Goal: Transaction & Acquisition: Book appointment/travel/reservation

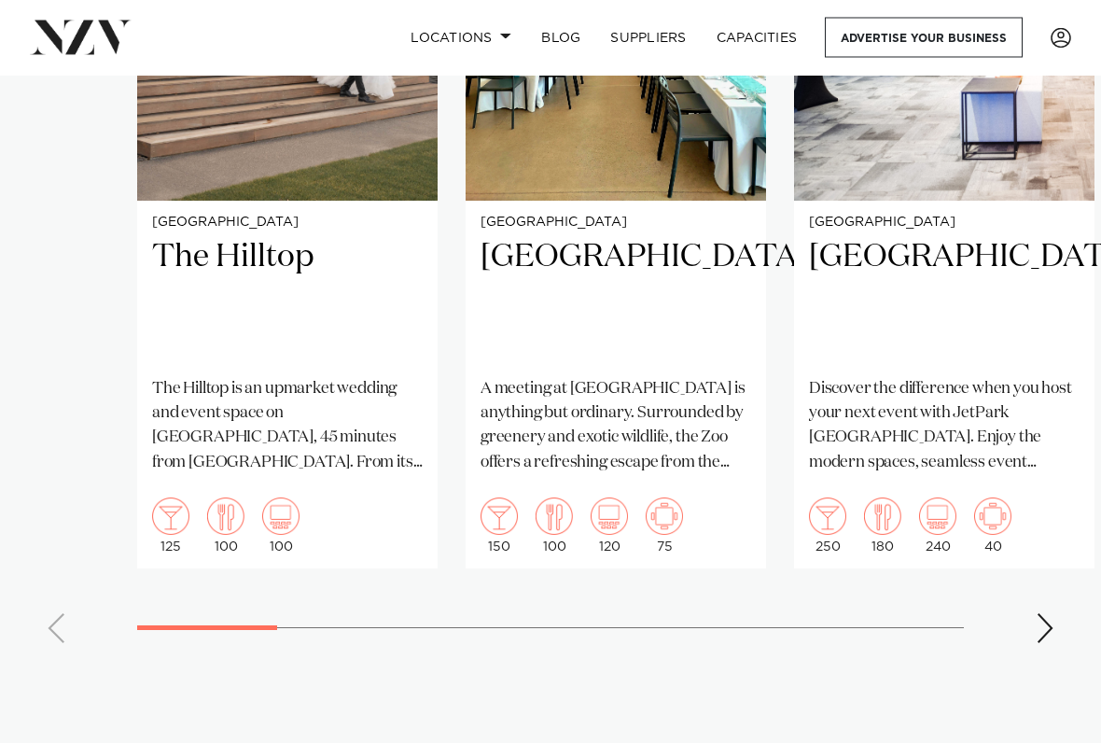
scroll to position [1383, 0]
click at [1072, 614] on swiper-container "[GEOGRAPHIC_DATA] [GEOGRAPHIC_DATA] The [GEOGRAPHIC_DATA] is an upmarket weddin…" at bounding box center [550, 227] width 1101 height 861
click at [1039, 614] on swiper-container "[GEOGRAPHIC_DATA] [GEOGRAPHIC_DATA] The [GEOGRAPHIC_DATA] is an upmarket weddin…" at bounding box center [550, 227] width 1101 height 861
click at [1043, 613] on div "Next slide" at bounding box center [1045, 628] width 19 height 30
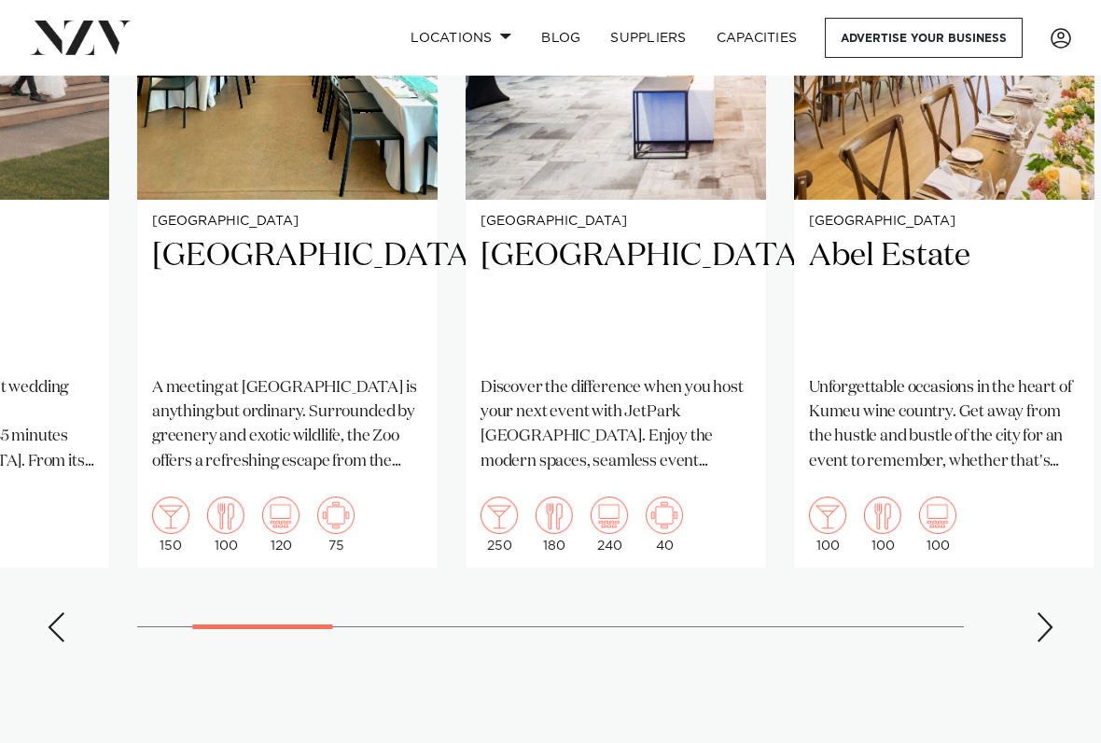
click at [1047, 612] on div "Next slide" at bounding box center [1045, 627] width 19 height 30
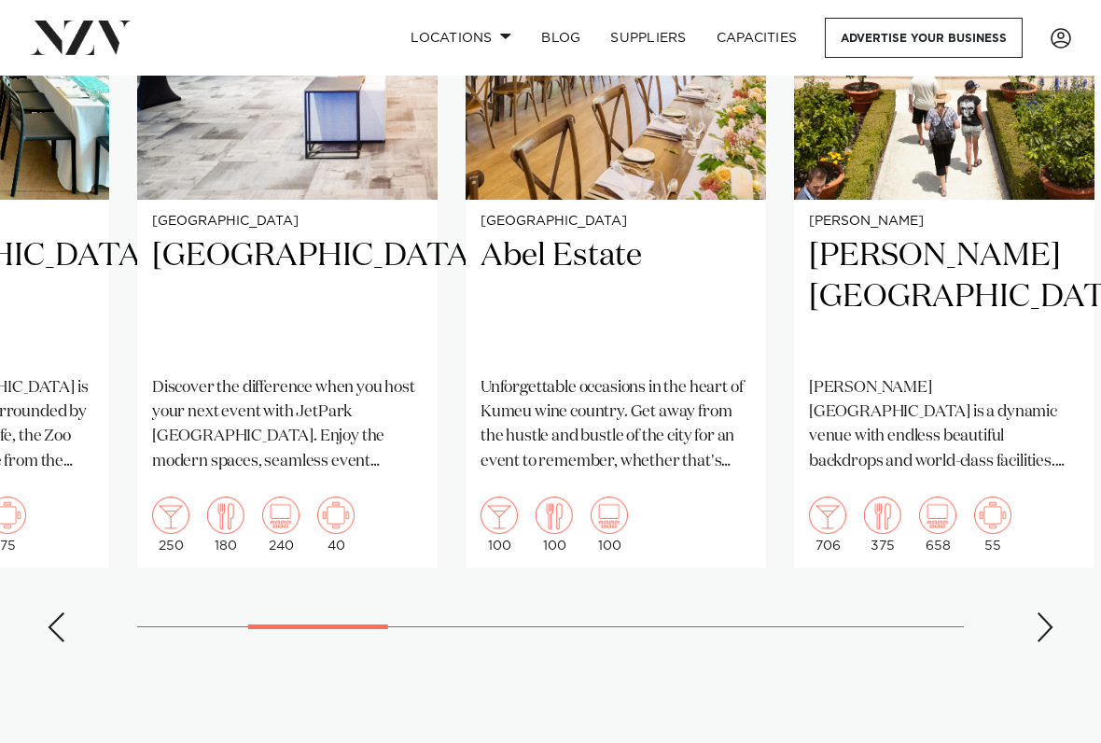
click at [1041, 614] on swiper-container "[GEOGRAPHIC_DATA] [GEOGRAPHIC_DATA] The [GEOGRAPHIC_DATA] is an upmarket weddin…" at bounding box center [550, 227] width 1101 height 861
click at [1045, 612] on div "Next slide" at bounding box center [1045, 627] width 19 height 30
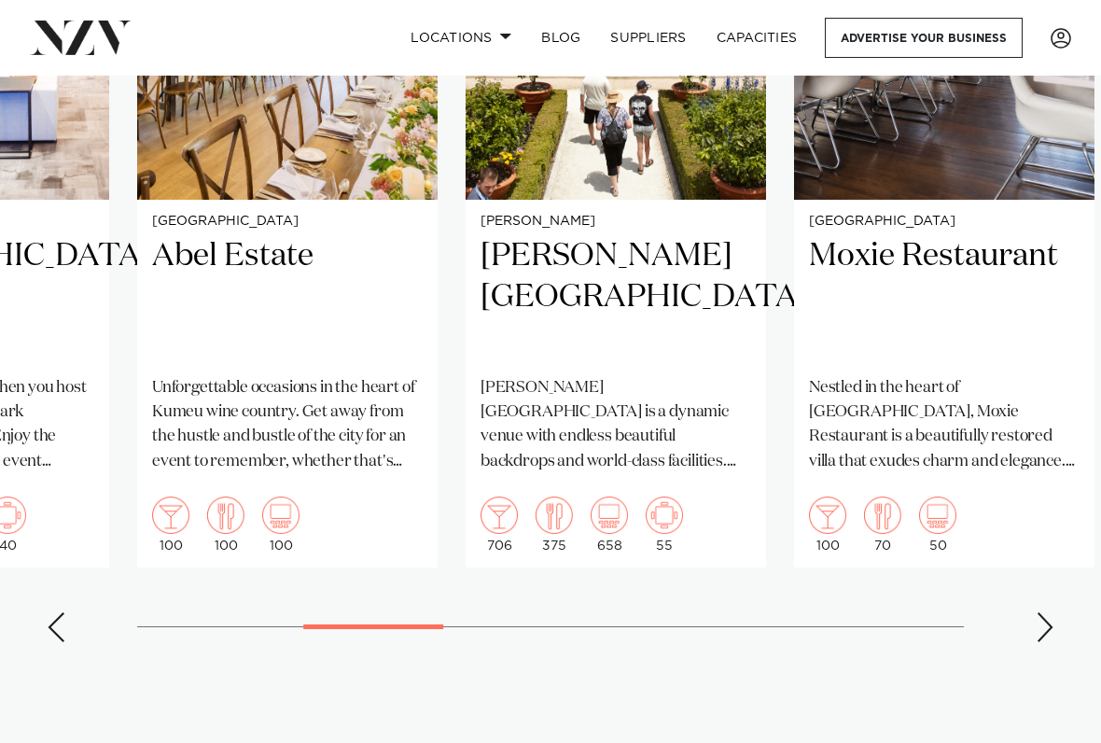
click at [1046, 612] on div "Next slide" at bounding box center [1045, 627] width 19 height 30
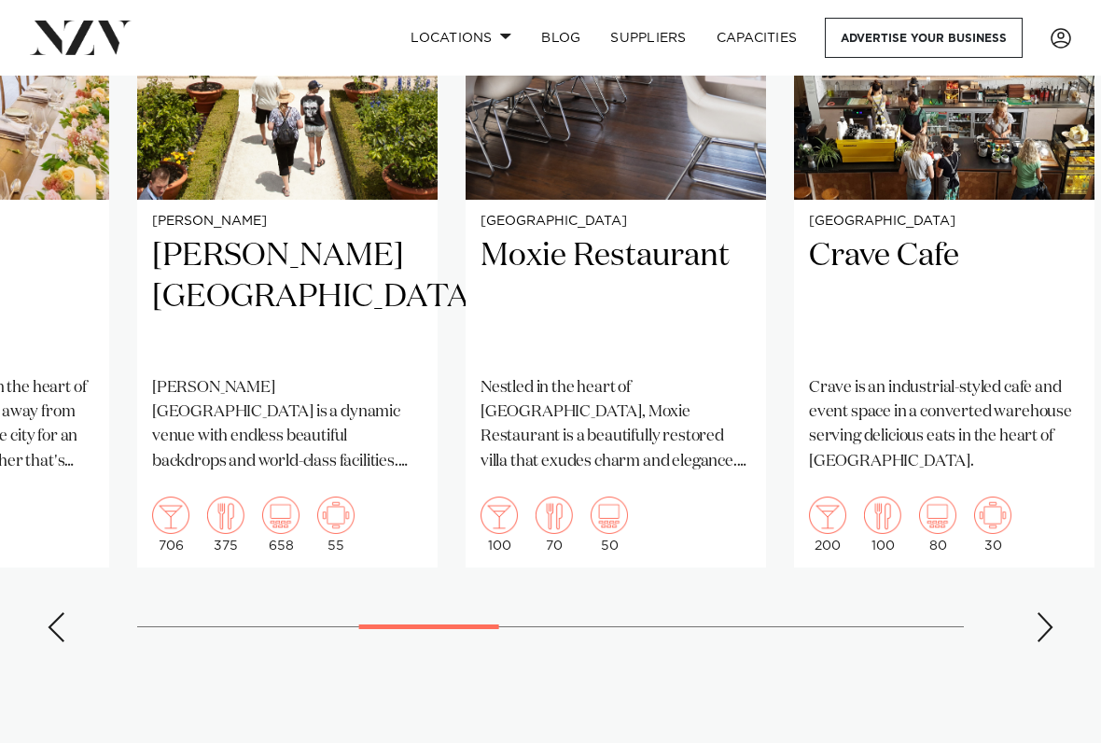
click at [1043, 613] on swiper-container "[GEOGRAPHIC_DATA] [GEOGRAPHIC_DATA] The [GEOGRAPHIC_DATA] is an upmarket weddin…" at bounding box center [550, 227] width 1101 height 861
click at [1046, 612] on div "Next slide" at bounding box center [1045, 627] width 19 height 30
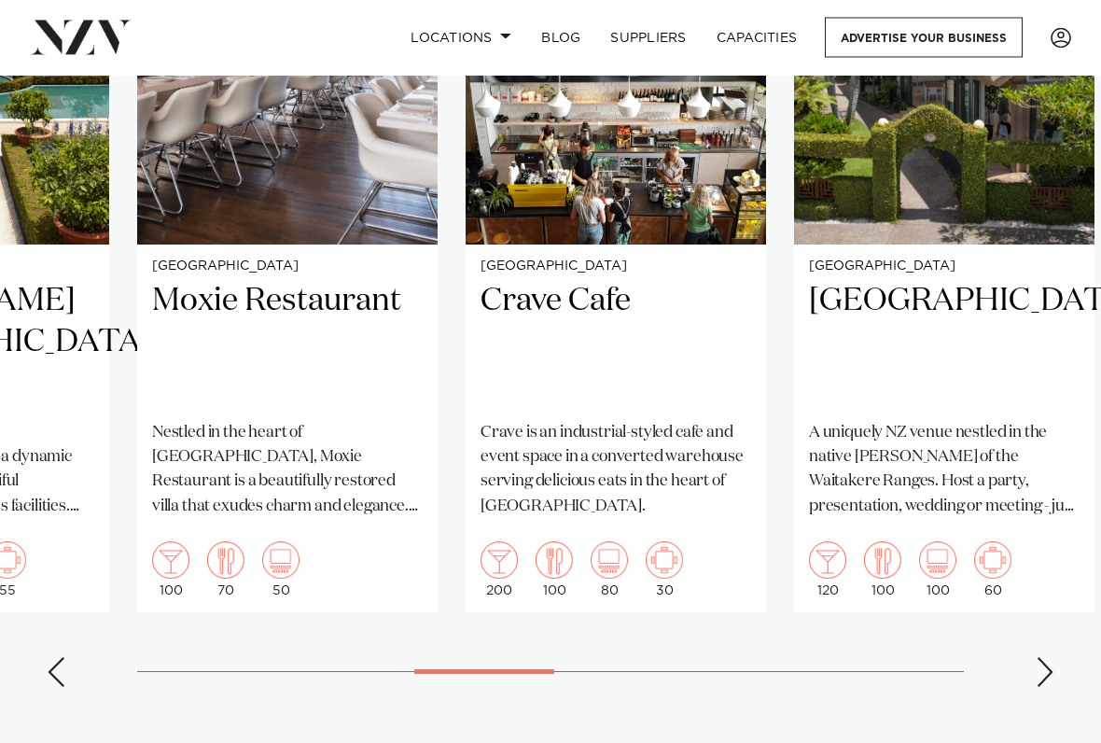
scroll to position [1339, 0]
click at [1046, 614] on div "Next slide" at bounding box center [1045, 672] width 19 height 30
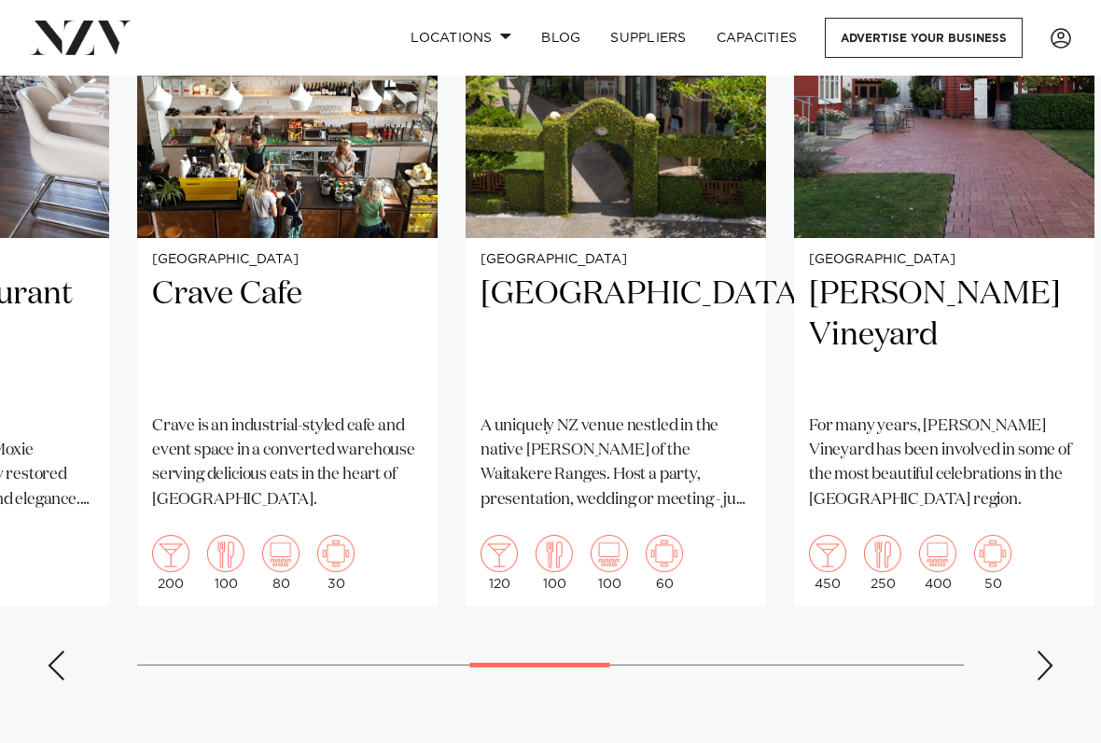
scroll to position [1352, 0]
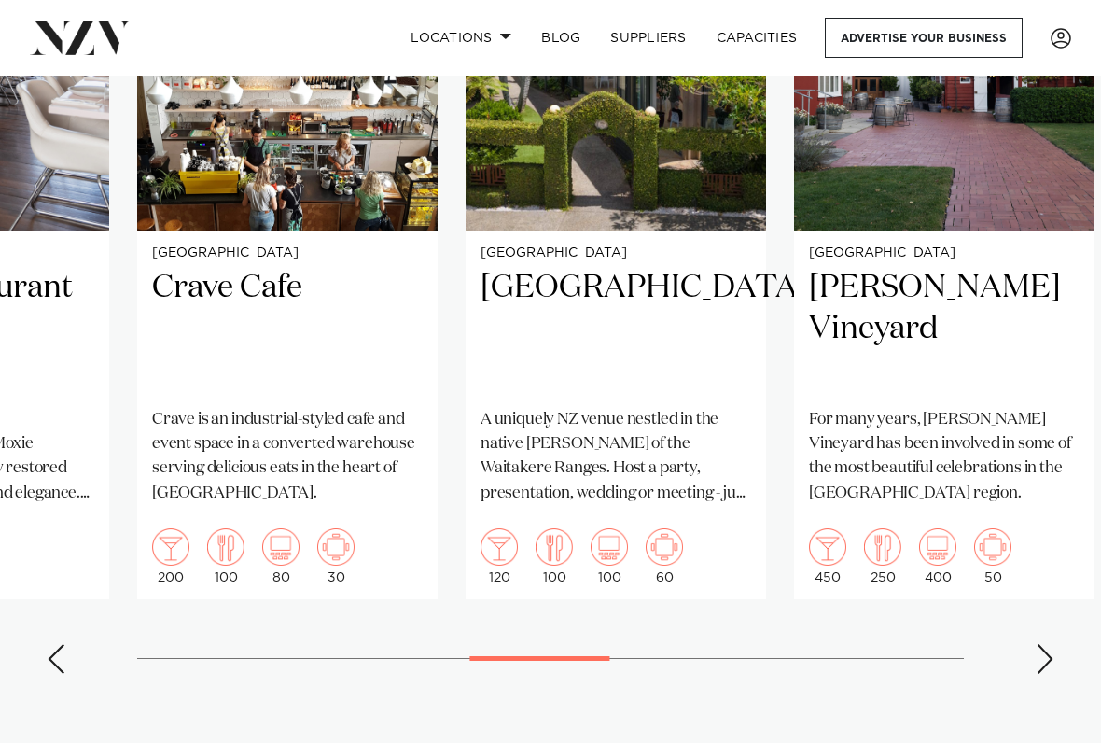
click at [1048, 614] on div "Next slide" at bounding box center [1045, 659] width 19 height 30
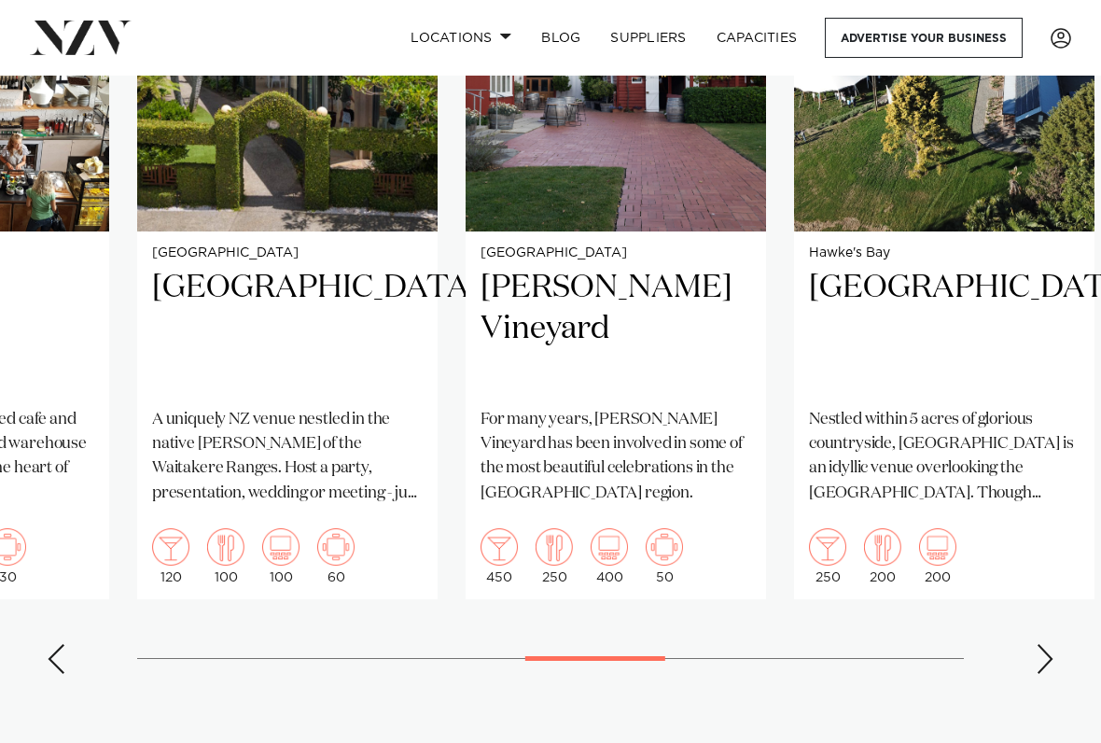
click at [1043, 614] on div "Next slide" at bounding box center [1045, 659] width 19 height 30
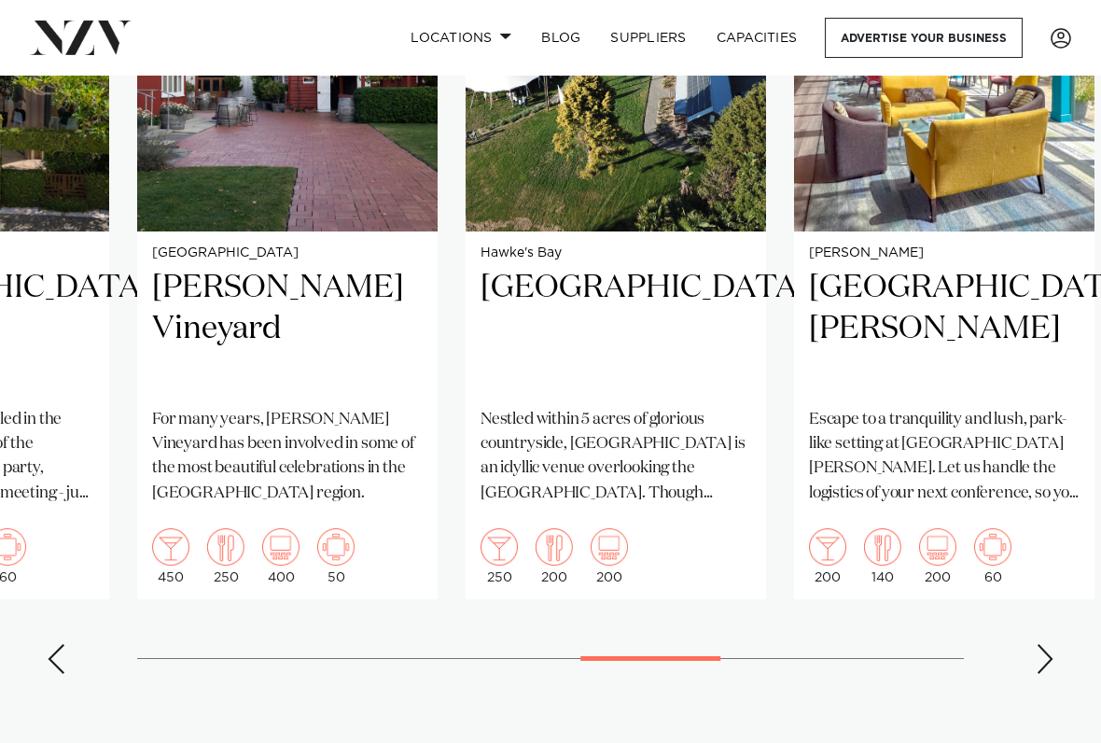
click at [1045, 614] on div "Next slide" at bounding box center [1045, 659] width 19 height 30
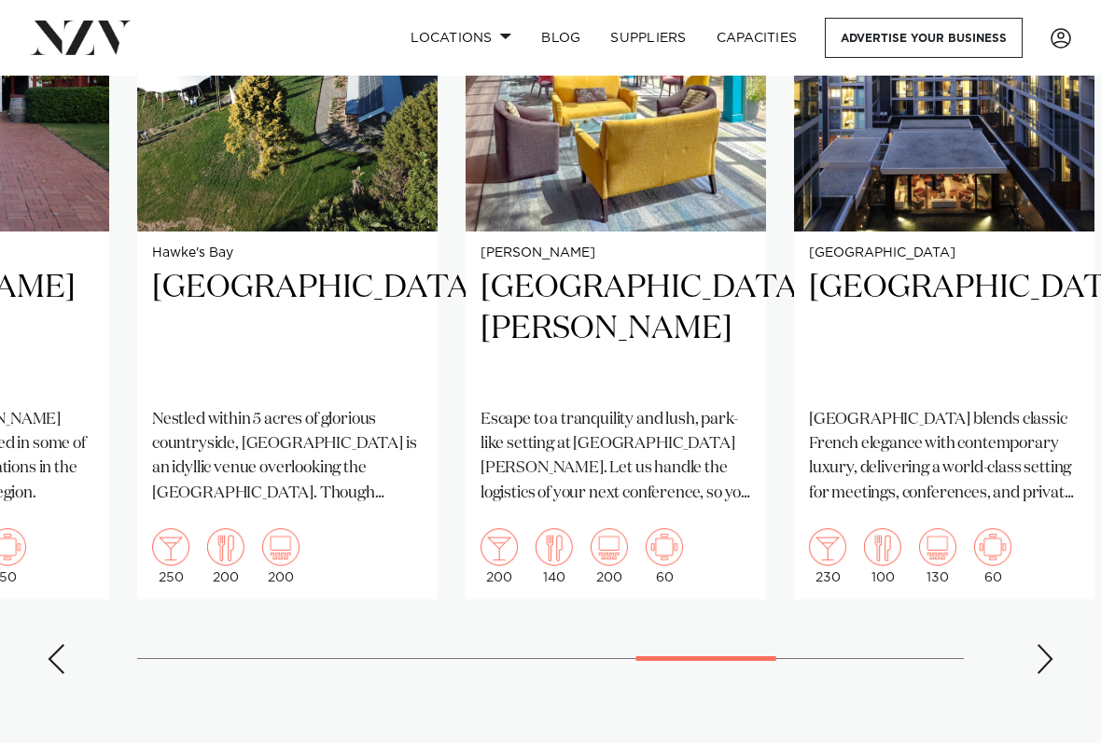
click at [1046, 614] on div "Next slide" at bounding box center [1045, 659] width 19 height 30
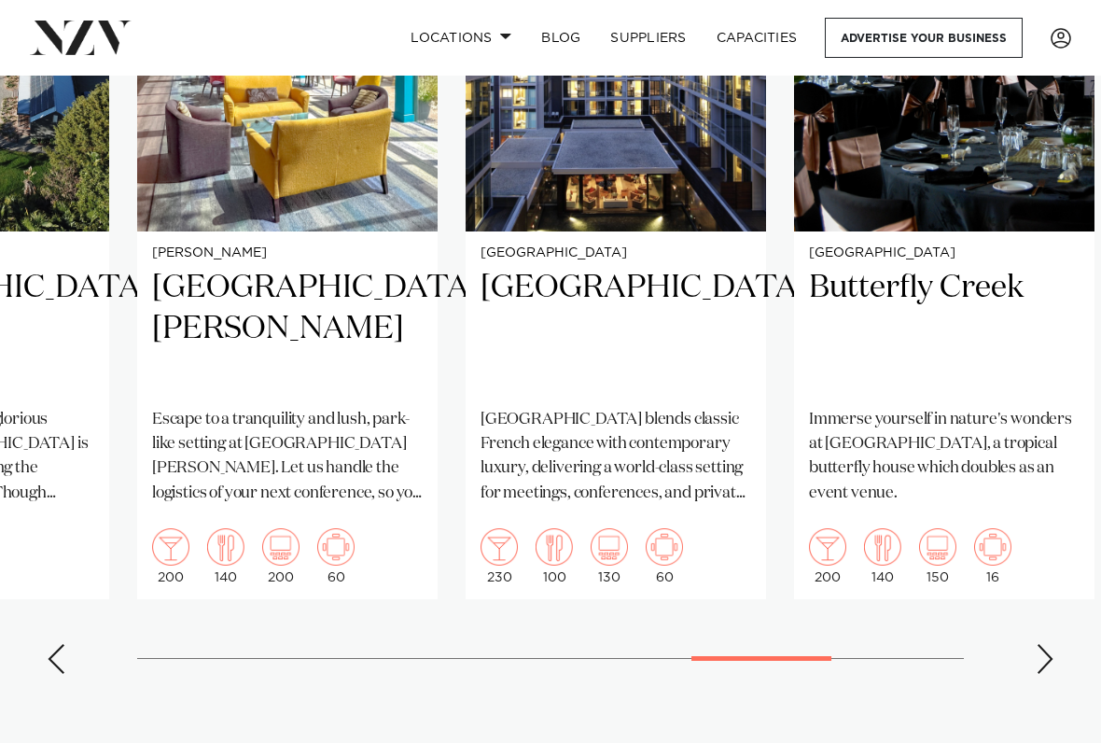
click at [1043, 614] on div "Next slide" at bounding box center [1045, 659] width 19 height 30
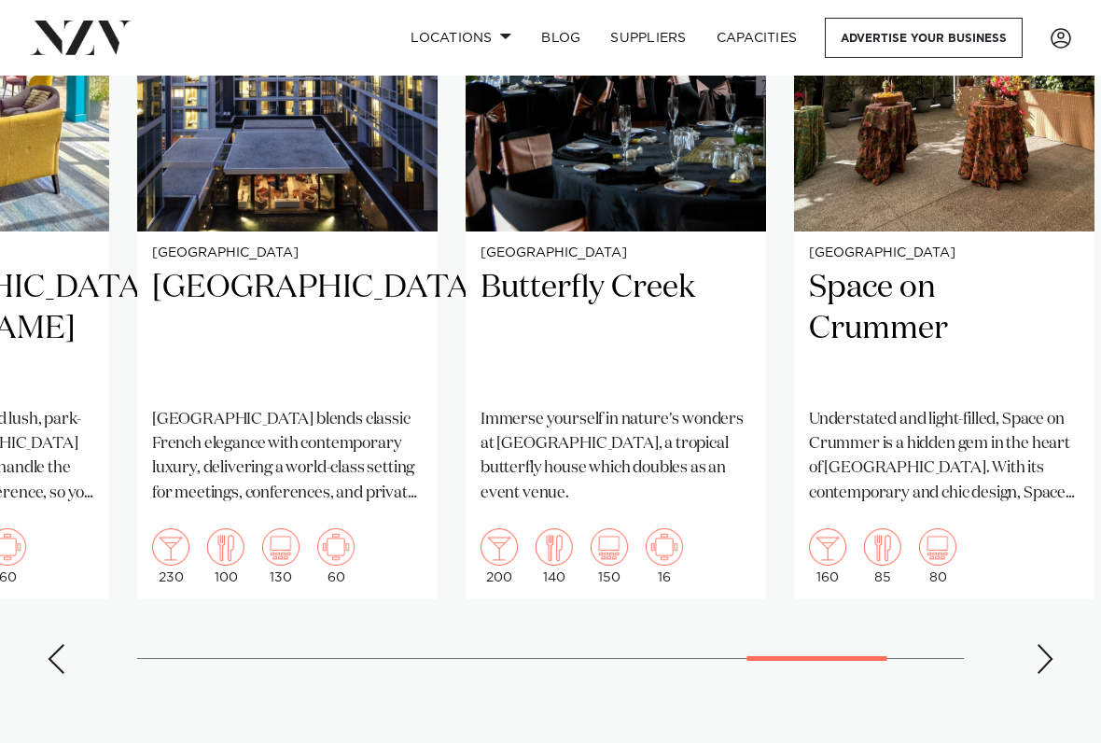
click at [1047, 614] on div "Next slide" at bounding box center [1045, 659] width 19 height 30
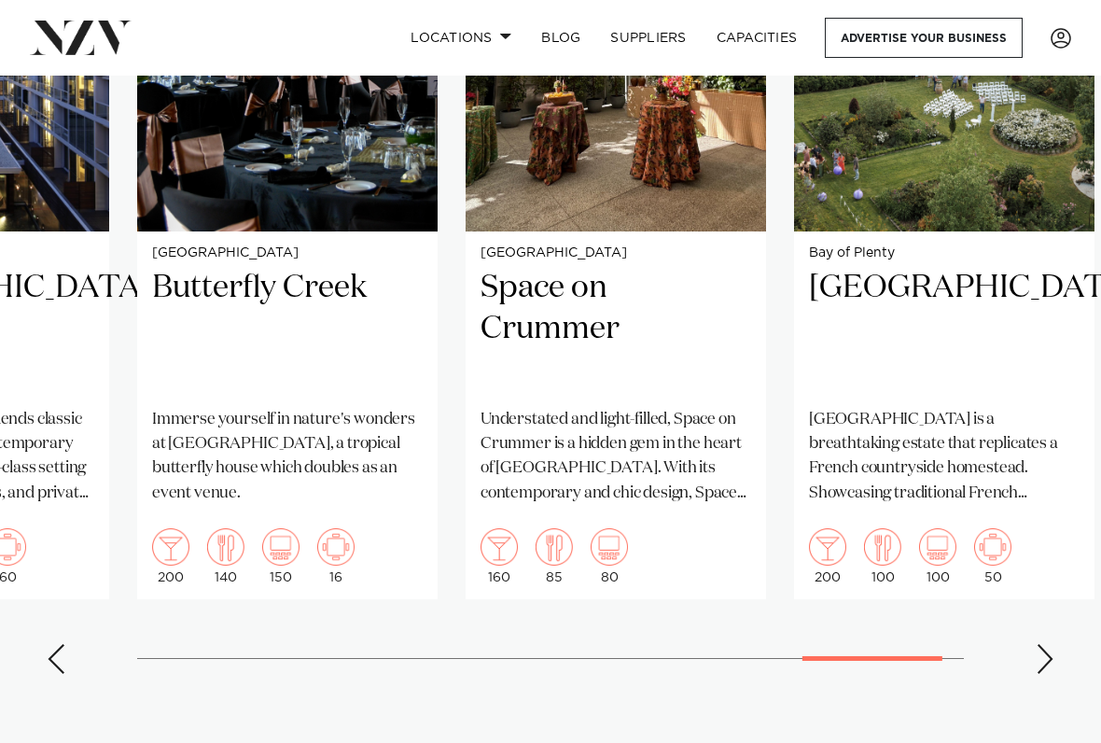
click at [1082, 614] on swiper-container "[GEOGRAPHIC_DATA] [GEOGRAPHIC_DATA] The [GEOGRAPHIC_DATA] is an upmarket weddin…" at bounding box center [550, 258] width 1101 height 861
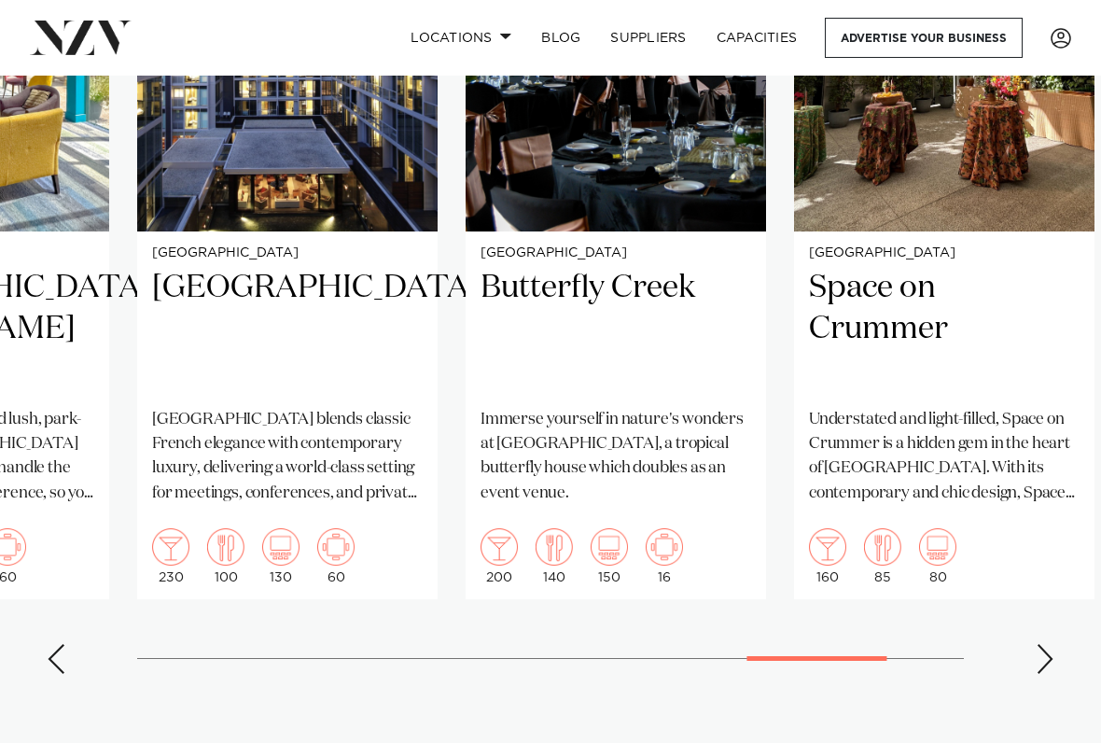
click at [1044, 614] on div "Next slide" at bounding box center [1045, 659] width 19 height 30
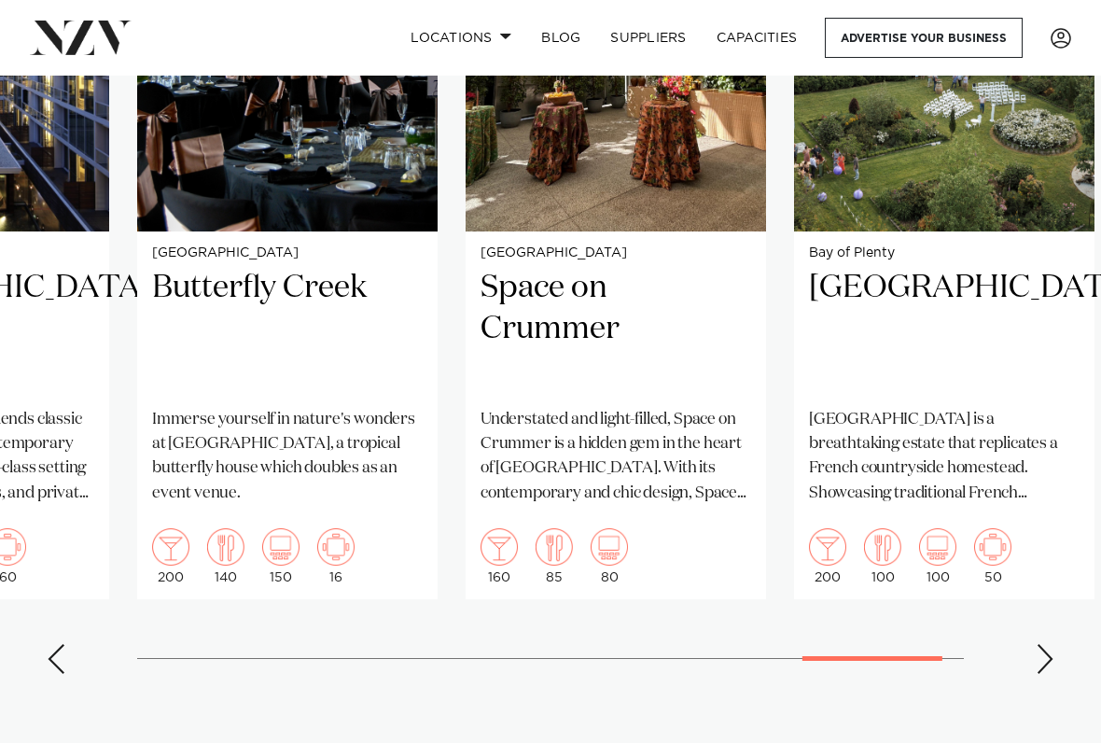
click at [1045, 614] on div "Next slide" at bounding box center [1045, 659] width 19 height 30
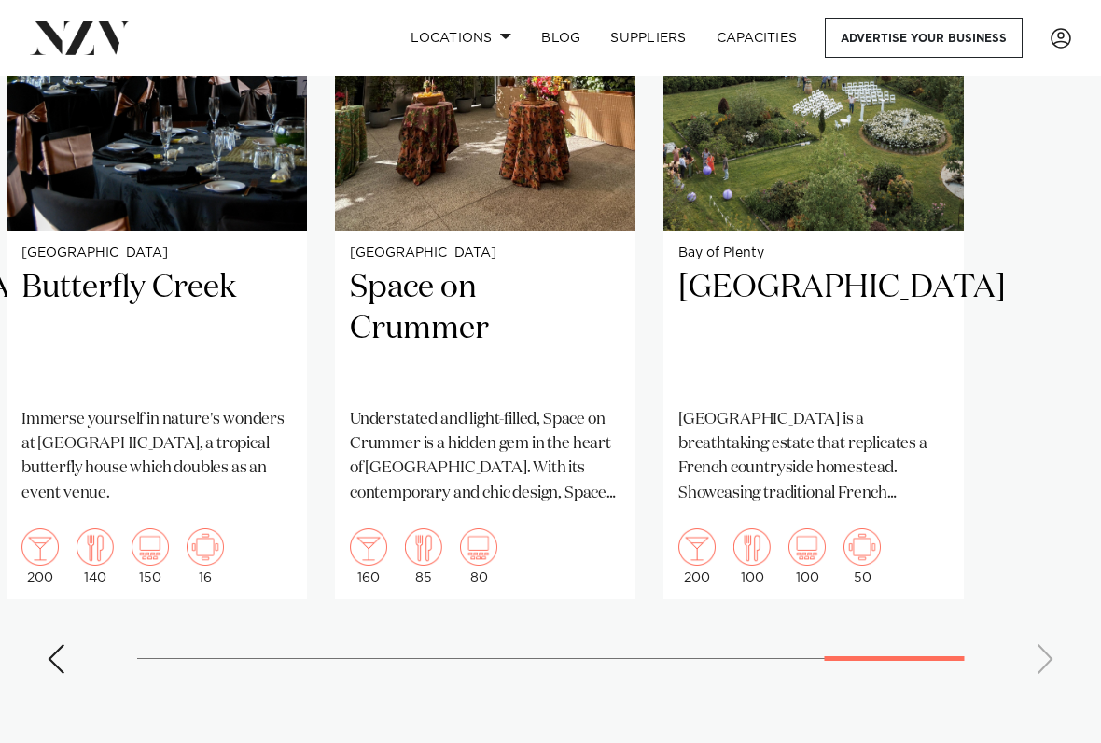
click at [206, 411] on p "Immerse yourself in nature's wonders at [GEOGRAPHIC_DATA], a tropical butterfly…" at bounding box center [156, 457] width 271 height 98
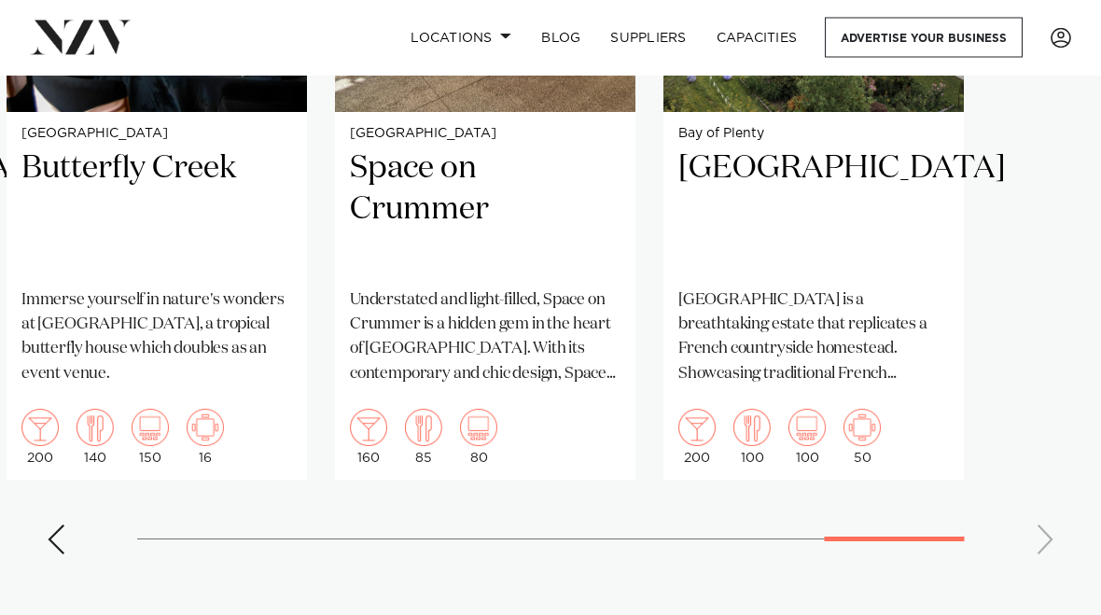
scroll to position [1635, 0]
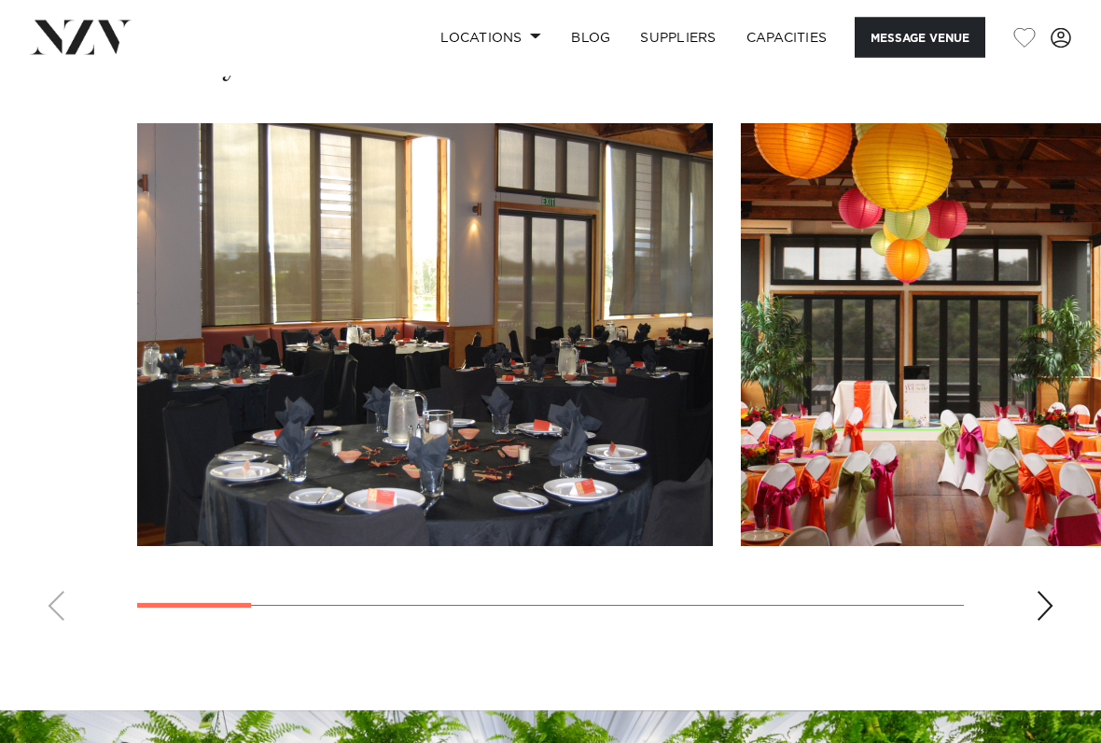
scroll to position [1544, 0]
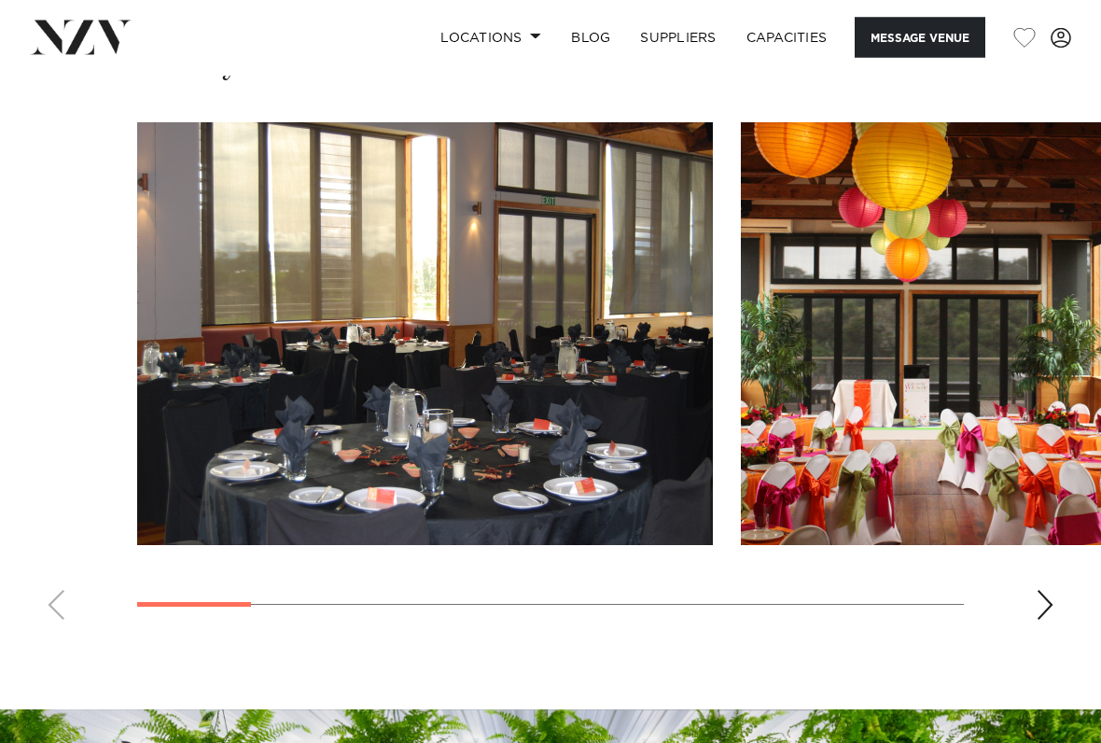
click at [1043, 614] on div "Next slide" at bounding box center [1045, 606] width 19 height 30
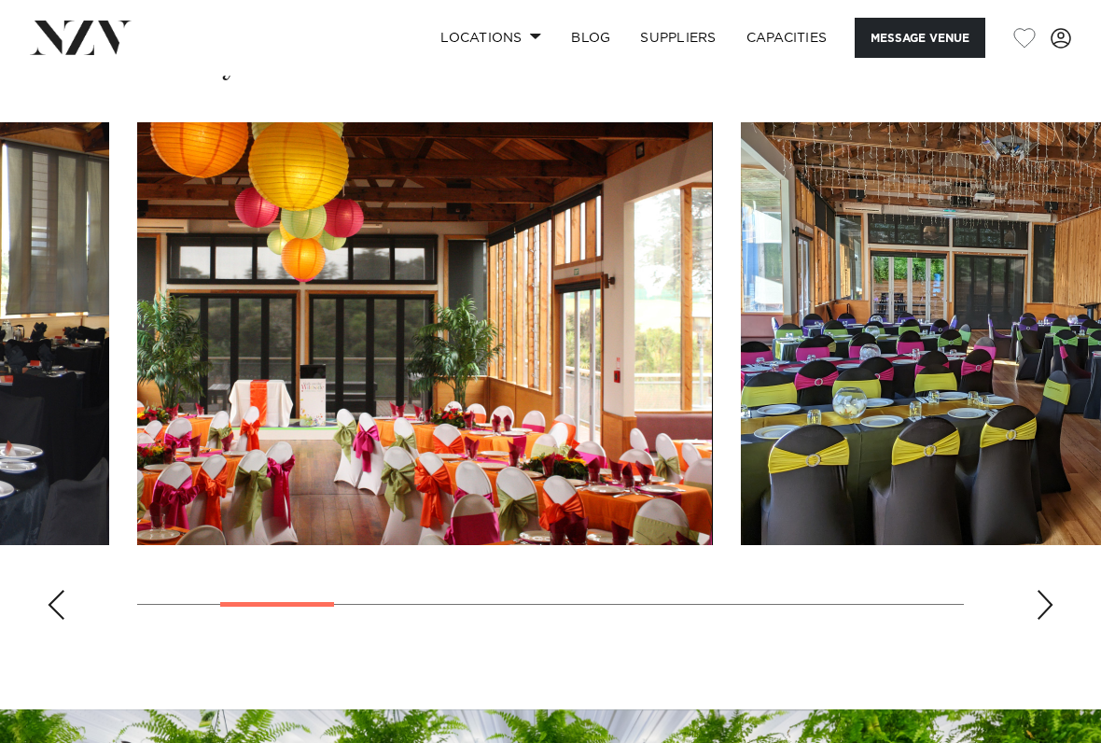
click at [1043, 612] on div "Next slide" at bounding box center [1045, 605] width 19 height 30
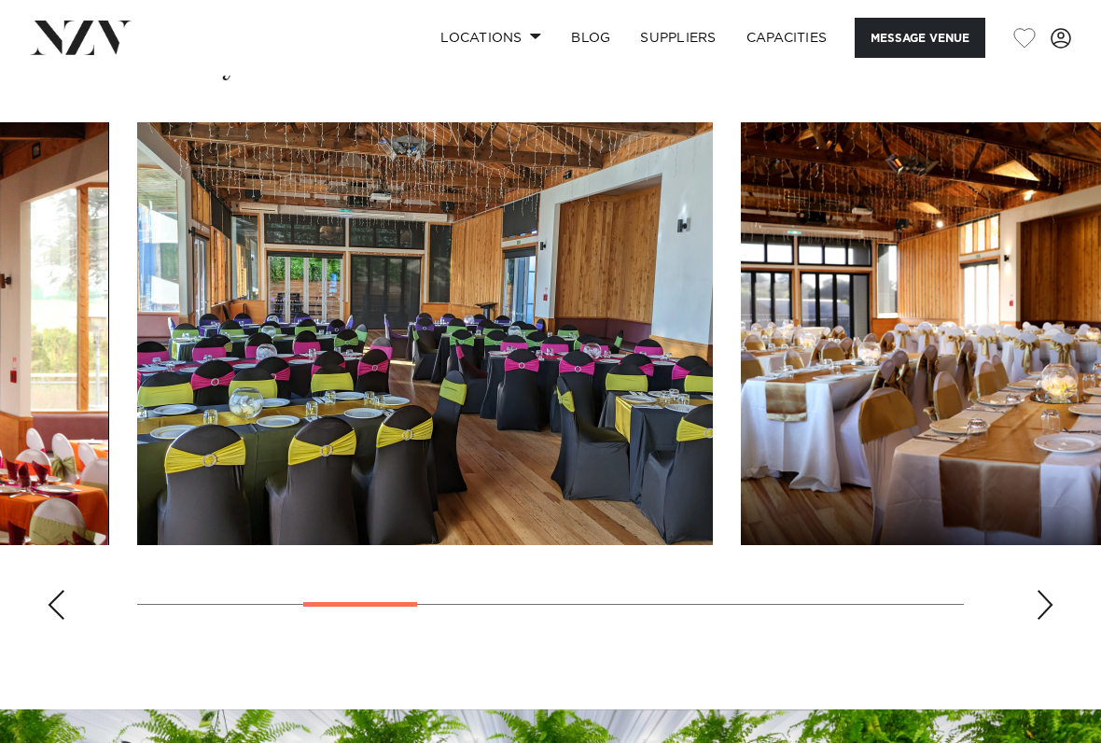
click at [1048, 609] on div "Next slide" at bounding box center [1045, 605] width 19 height 30
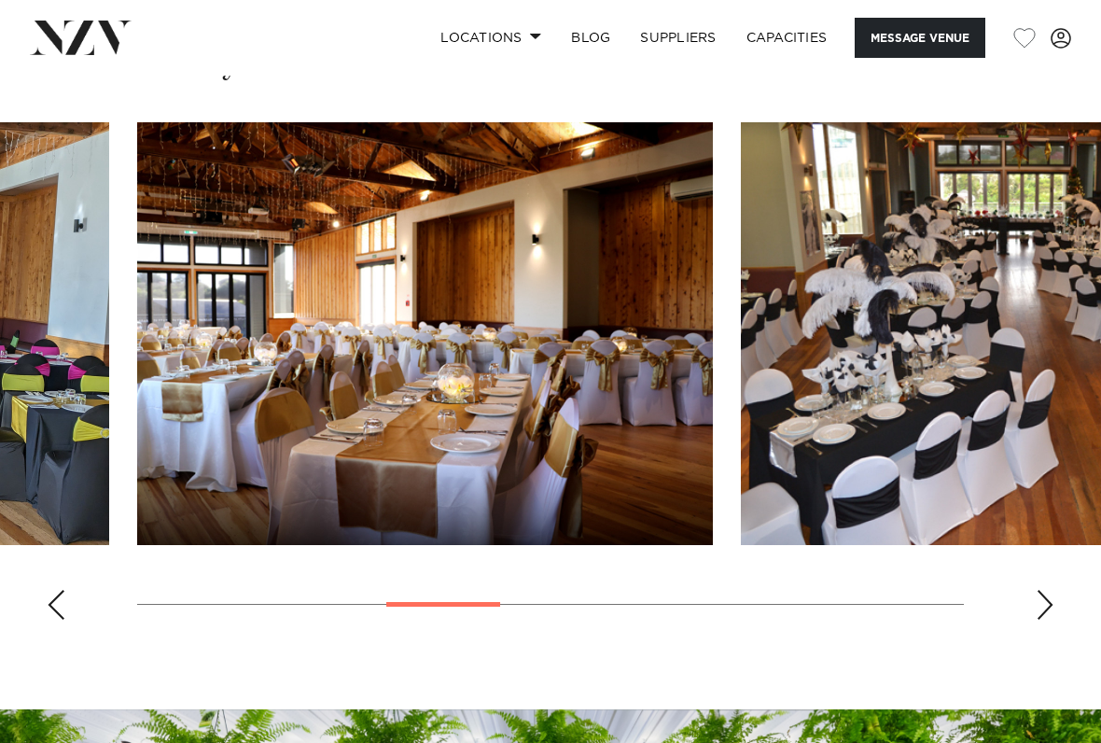
click at [1043, 609] on div "Next slide" at bounding box center [1045, 605] width 19 height 30
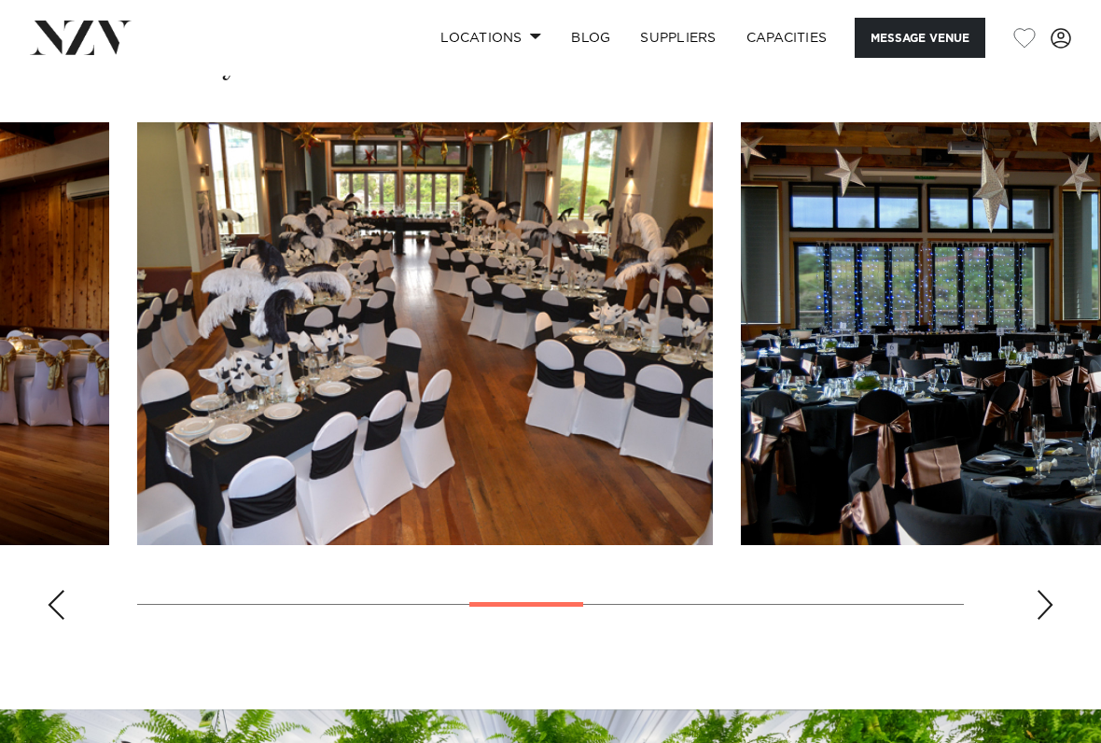
click at [1057, 614] on swiper-container at bounding box center [550, 378] width 1101 height 512
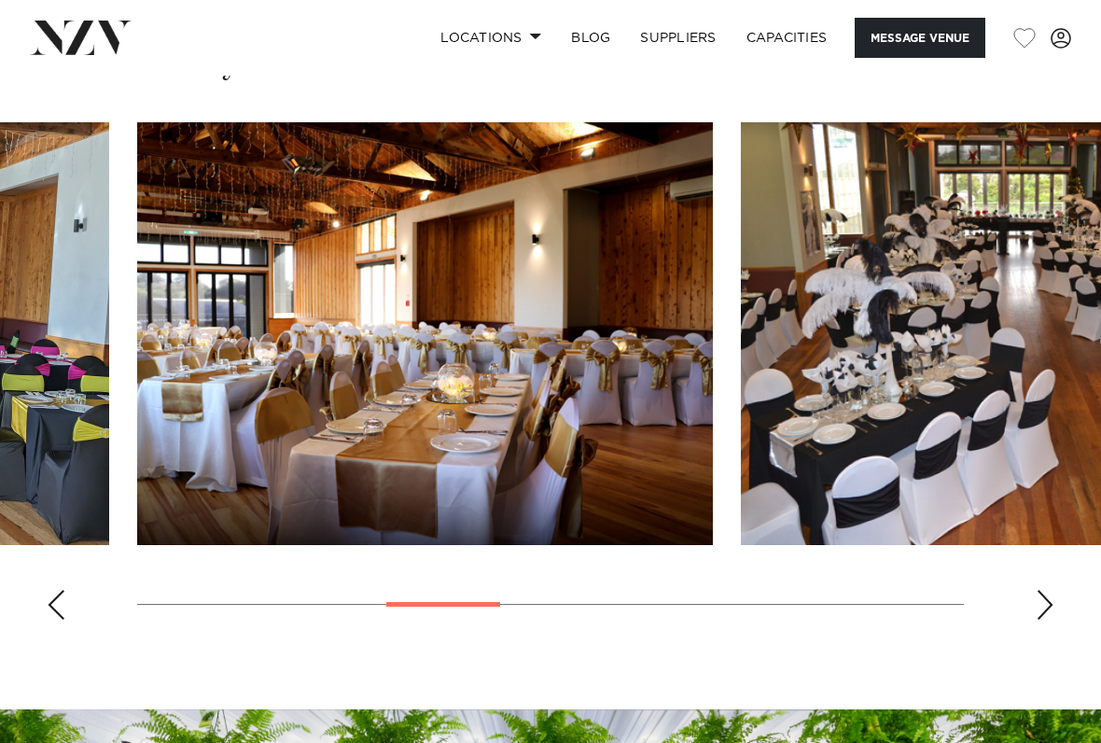
click at [1048, 612] on div "Next slide" at bounding box center [1045, 605] width 19 height 30
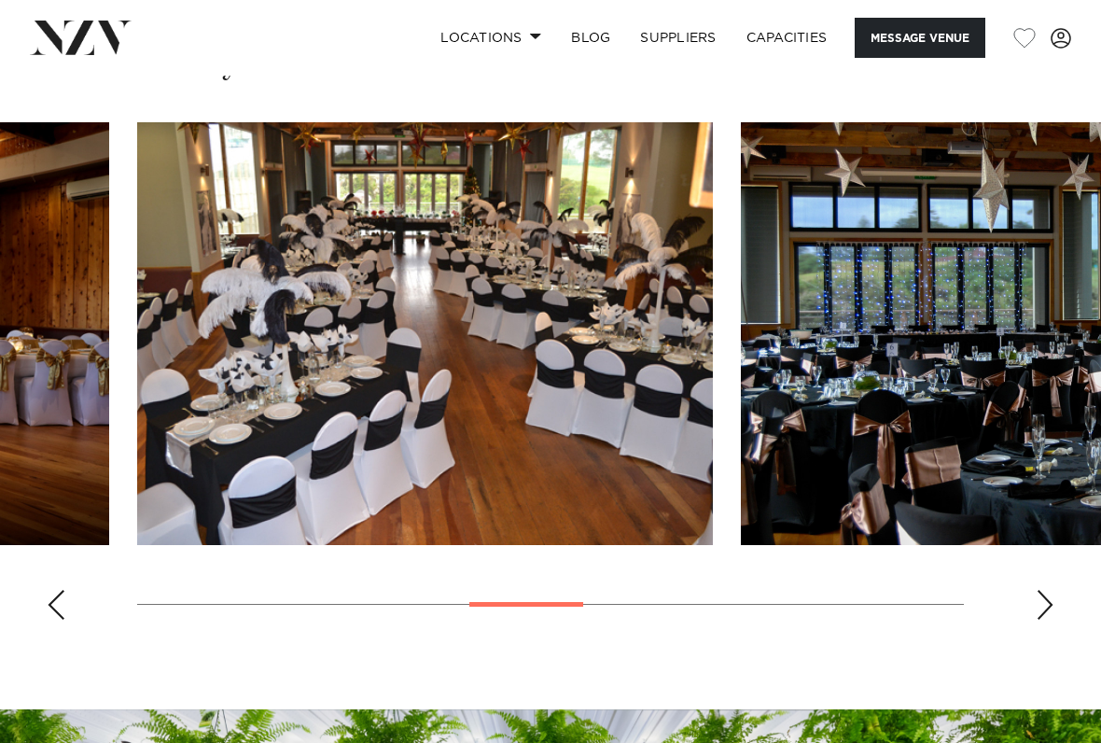
click at [1053, 605] on div "Next slide" at bounding box center [1045, 605] width 19 height 30
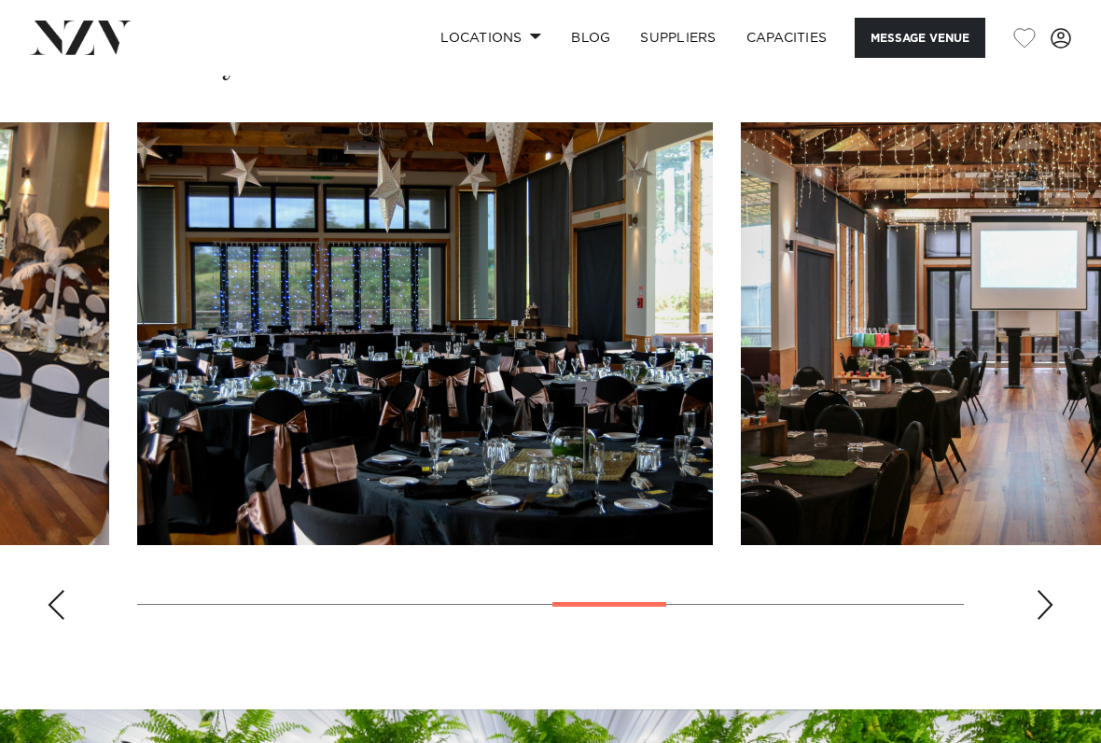
click at [1052, 604] on div "Next slide" at bounding box center [1045, 605] width 19 height 30
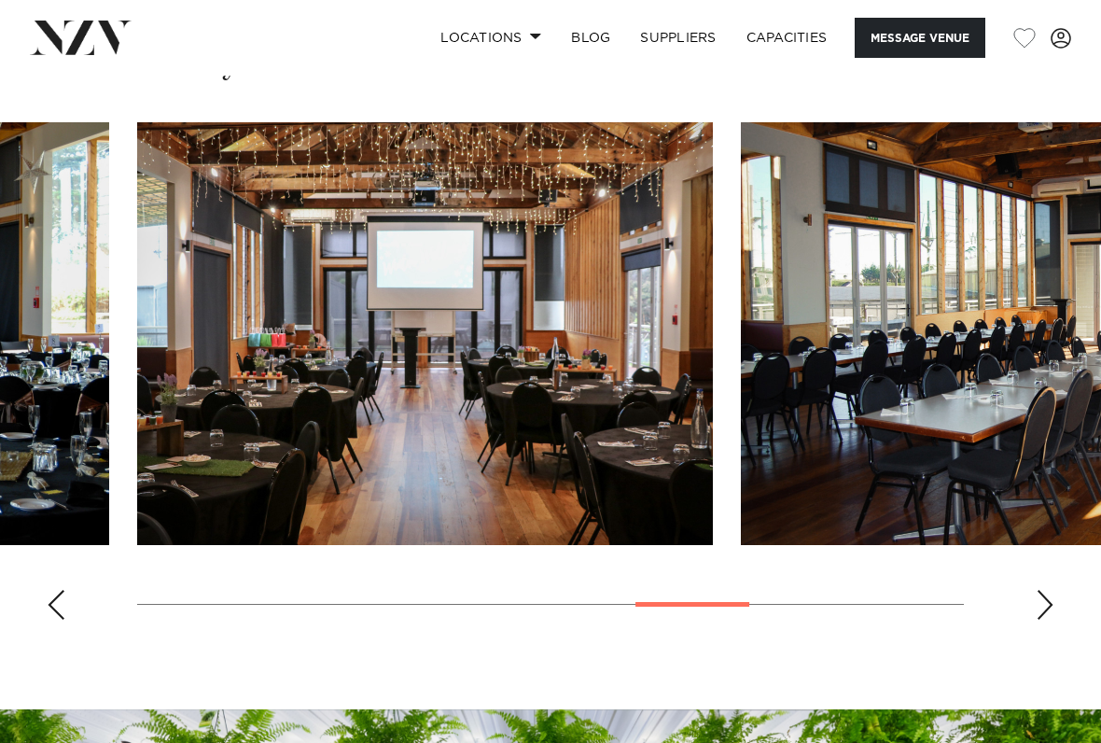
click at [1049, 610] on div "Next slide" at bounding box center [1045, 605] width 19 height 30
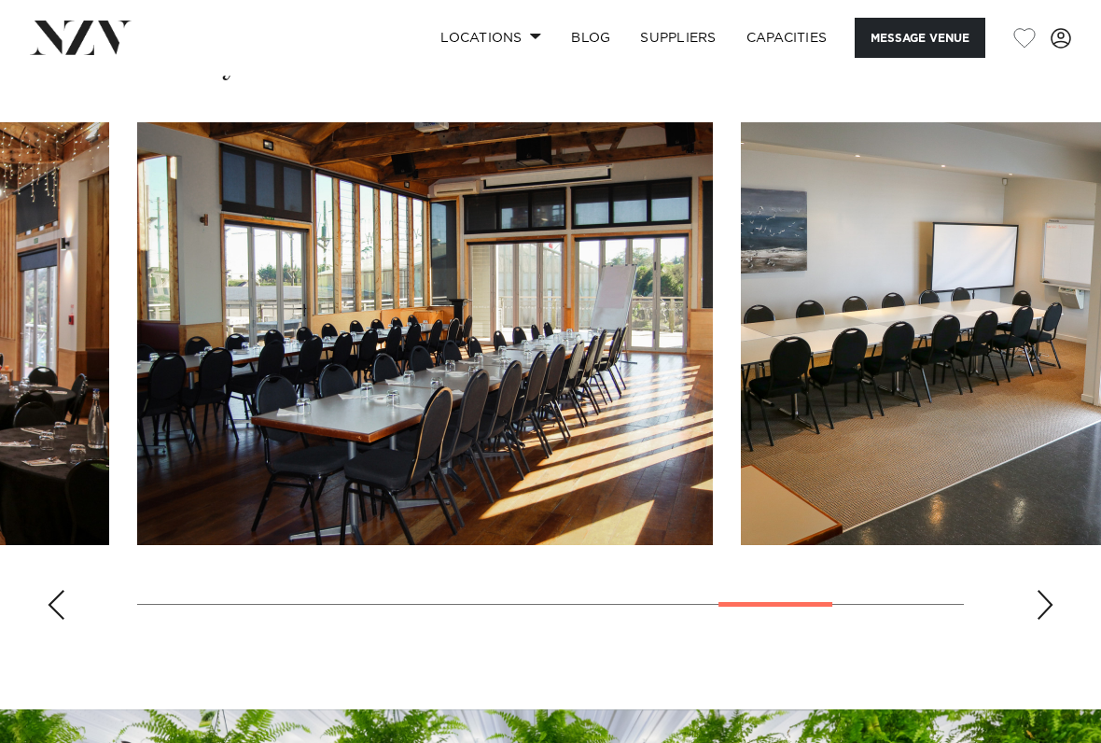
click at [1049, 610] on div "Next slide" at bounding box center [1045, 605] width 19 height 30
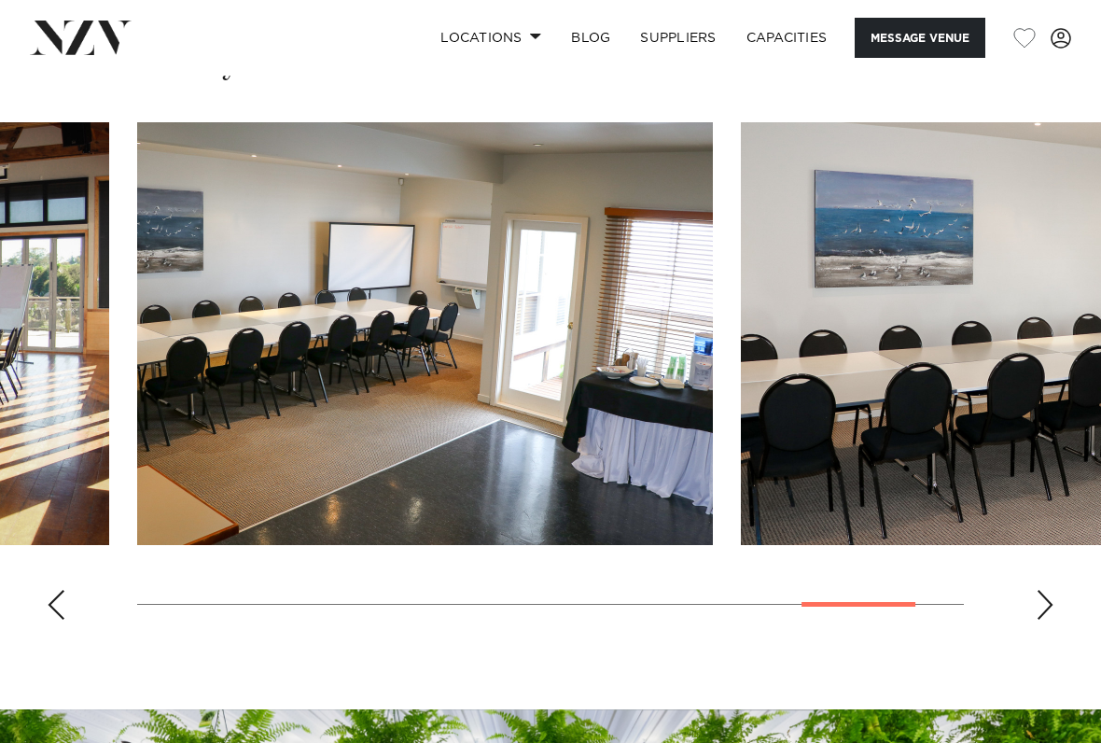
click at [1048, 607] on div "Next slide" at bounding box center [1045, 605] width 19 height 30
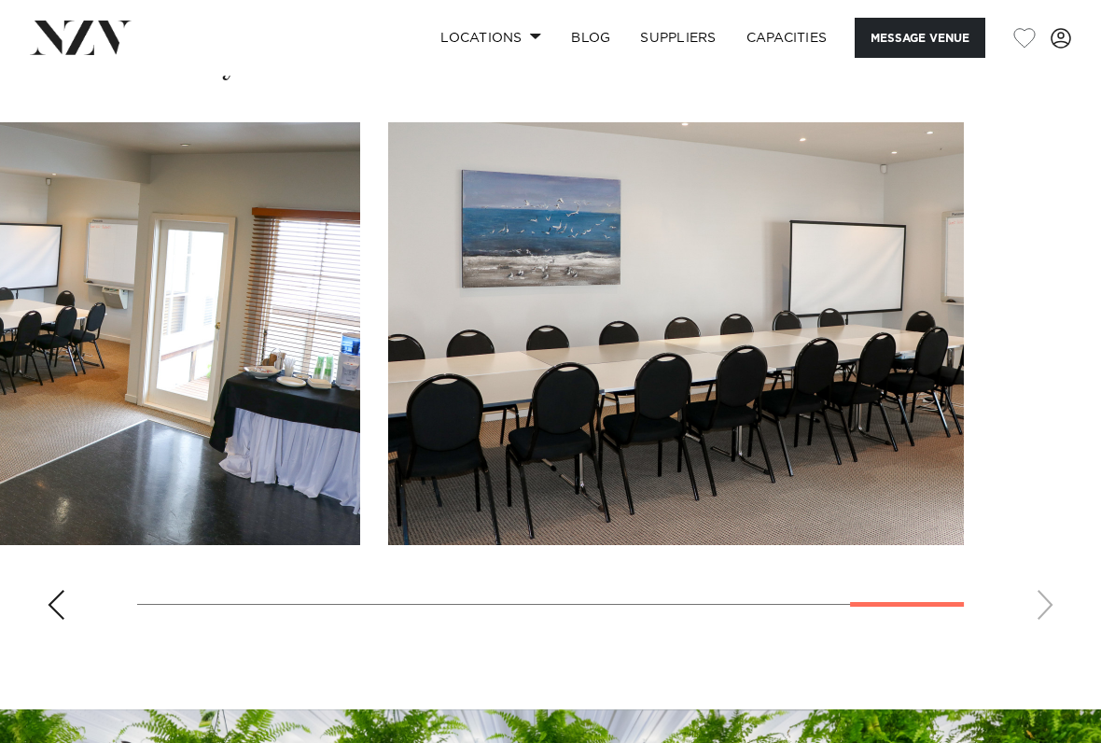
click at [1048, 606] on swiper-container at bounding box center [550, 378] width 1101 height 512
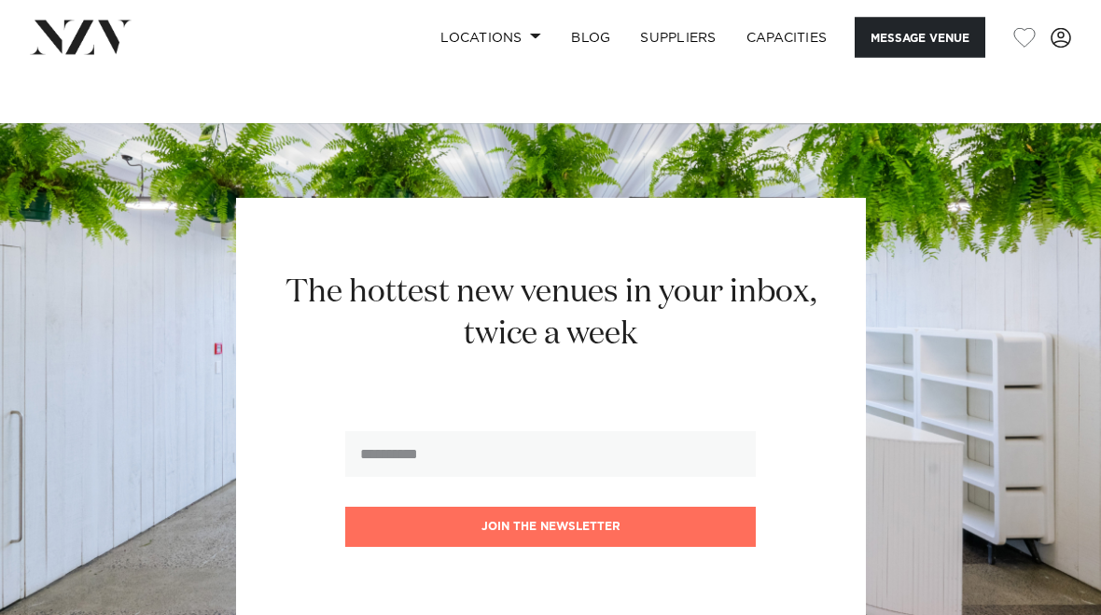
scroll to position [2127, 0]
